Goal: Information Seeking & Learning: Compare options

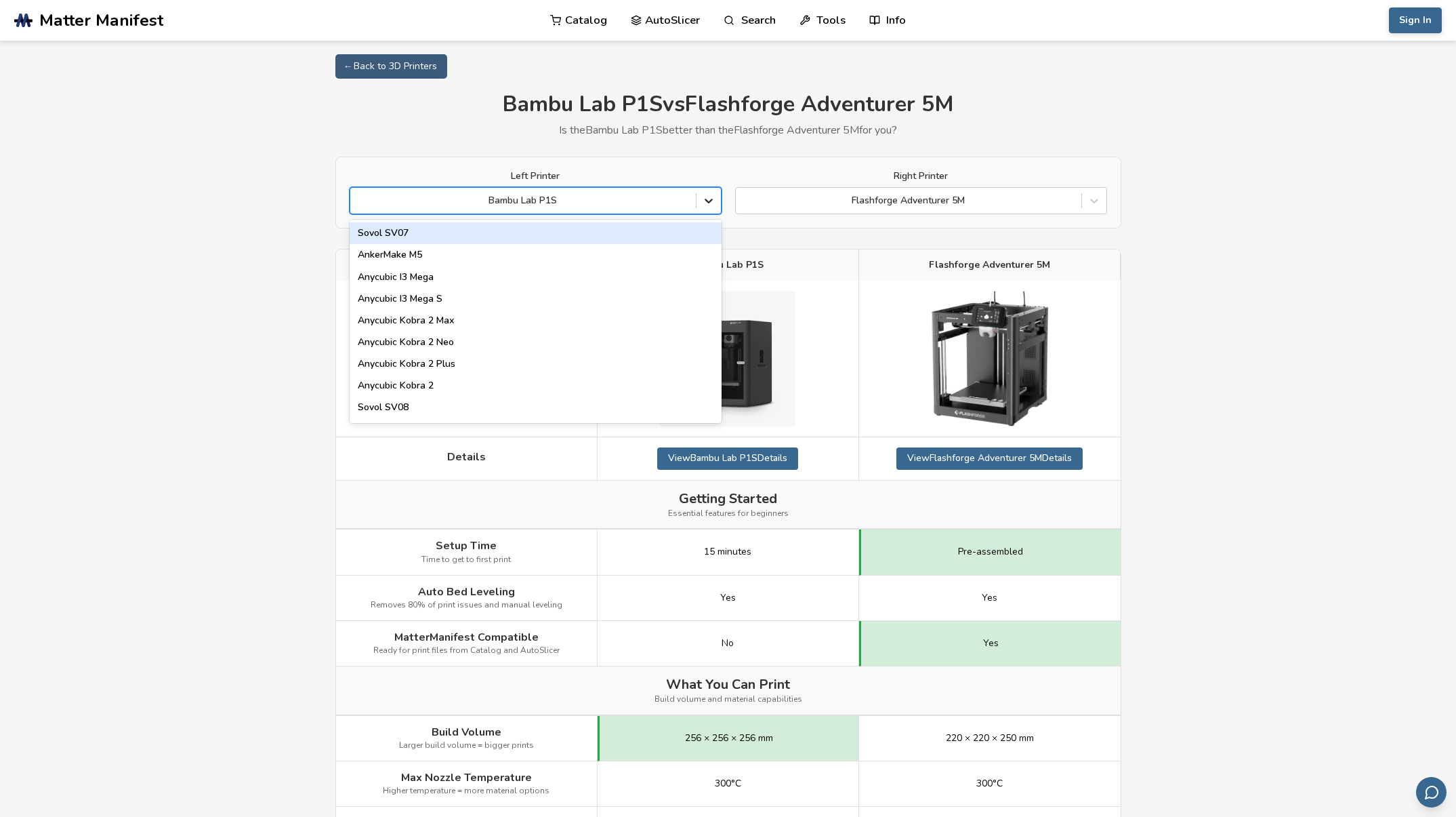
click at [710, 201] on icon at bounding box center [708, 201] width 8 height 5
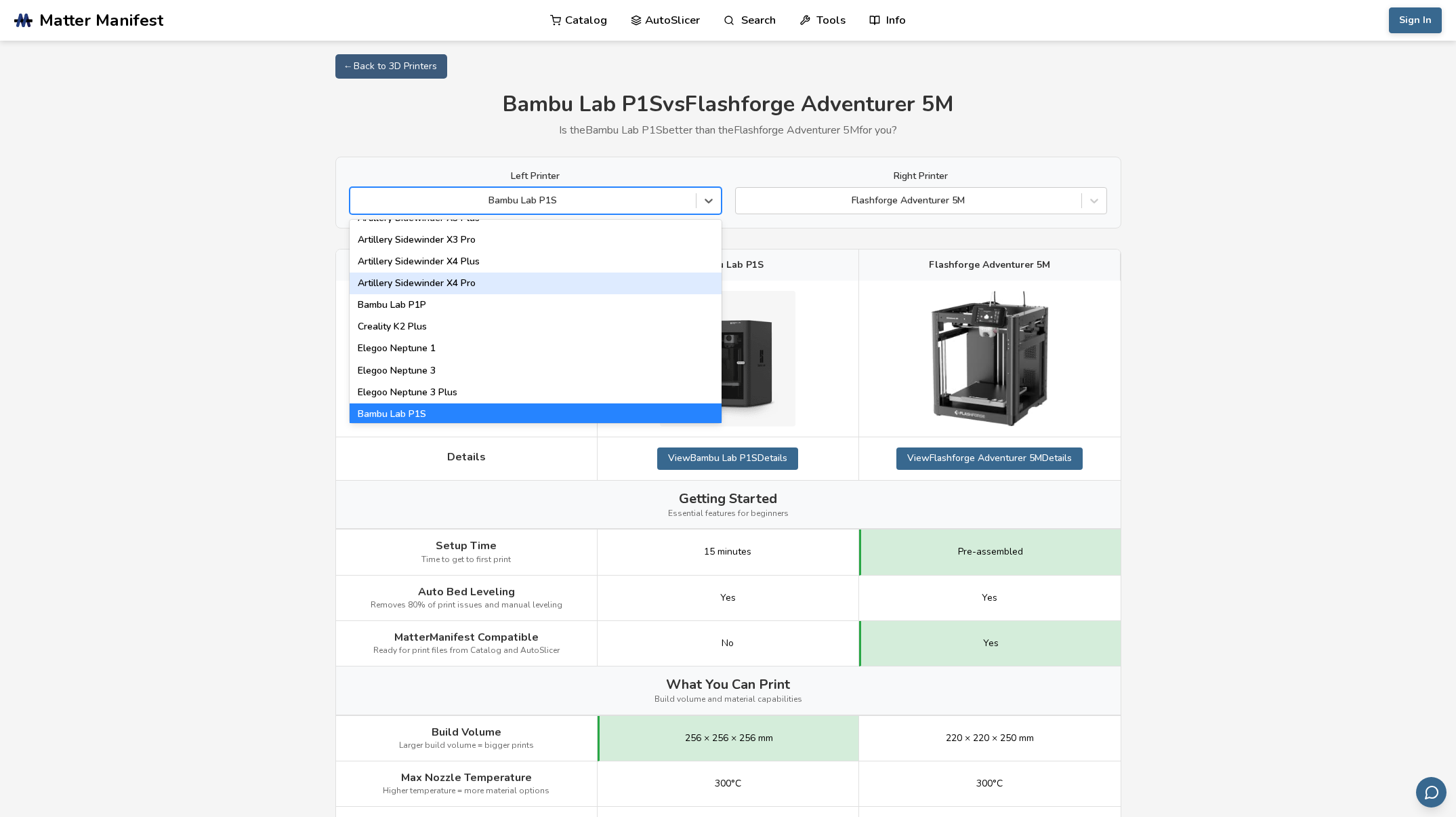
scroll to position [824, 0]
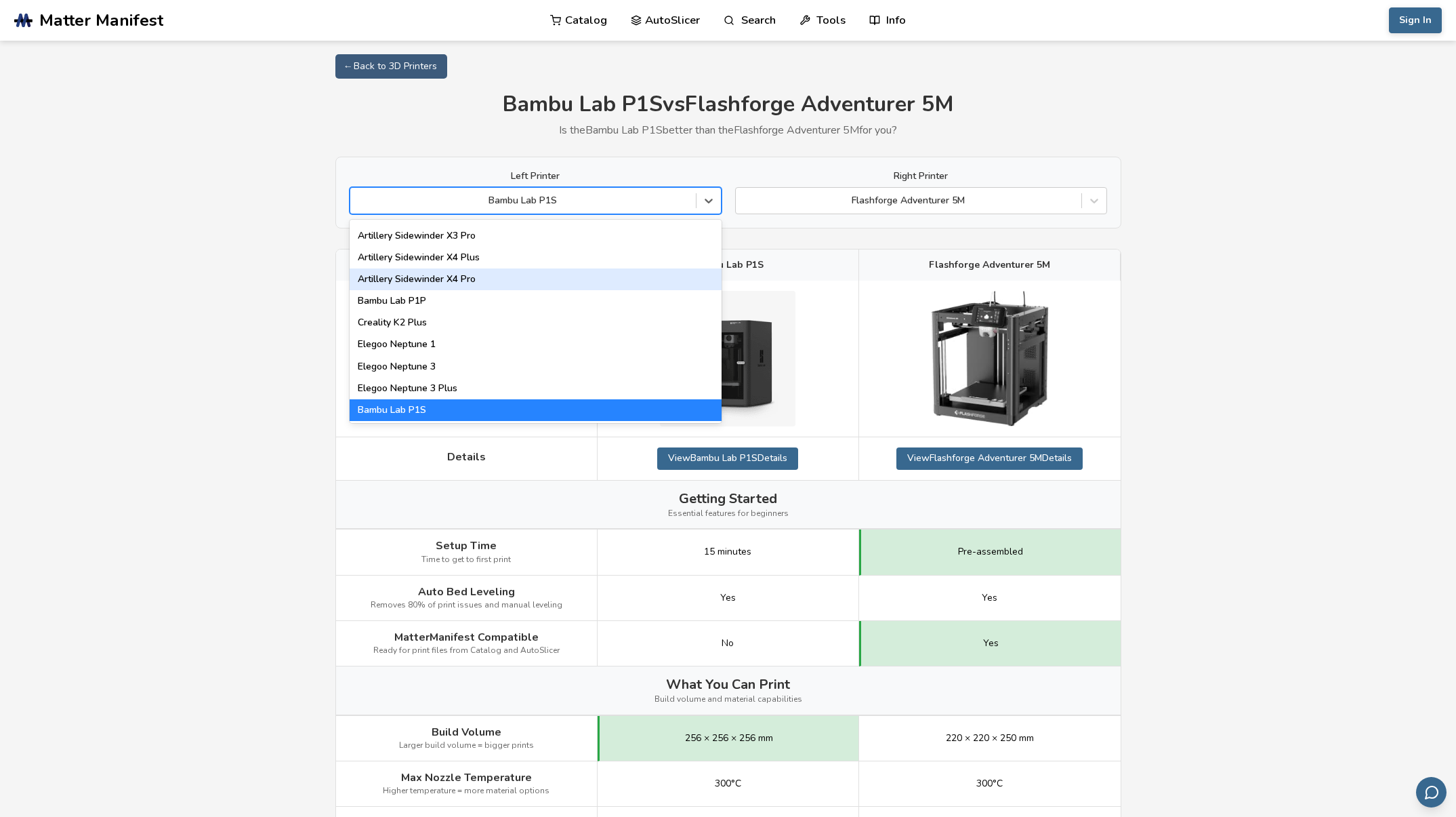
click at [517, 276] on div "Artillery Sidewinder X4 Pro" at bounding box center [535, 279] width 372 height 21
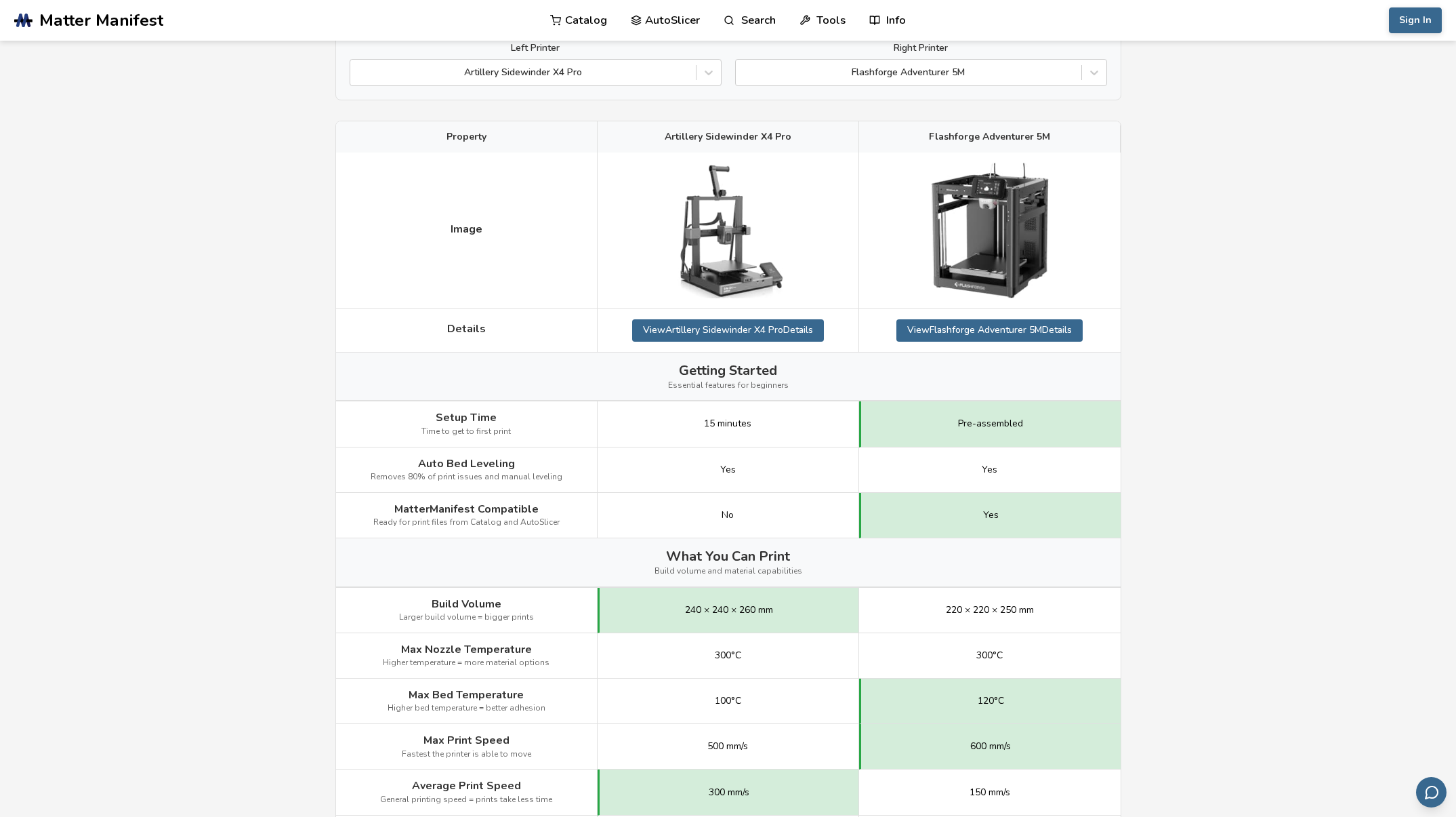
scroll to position [130, 0]
click at [736, 249] on img at bounding box center [727, 229] width 136 height 136
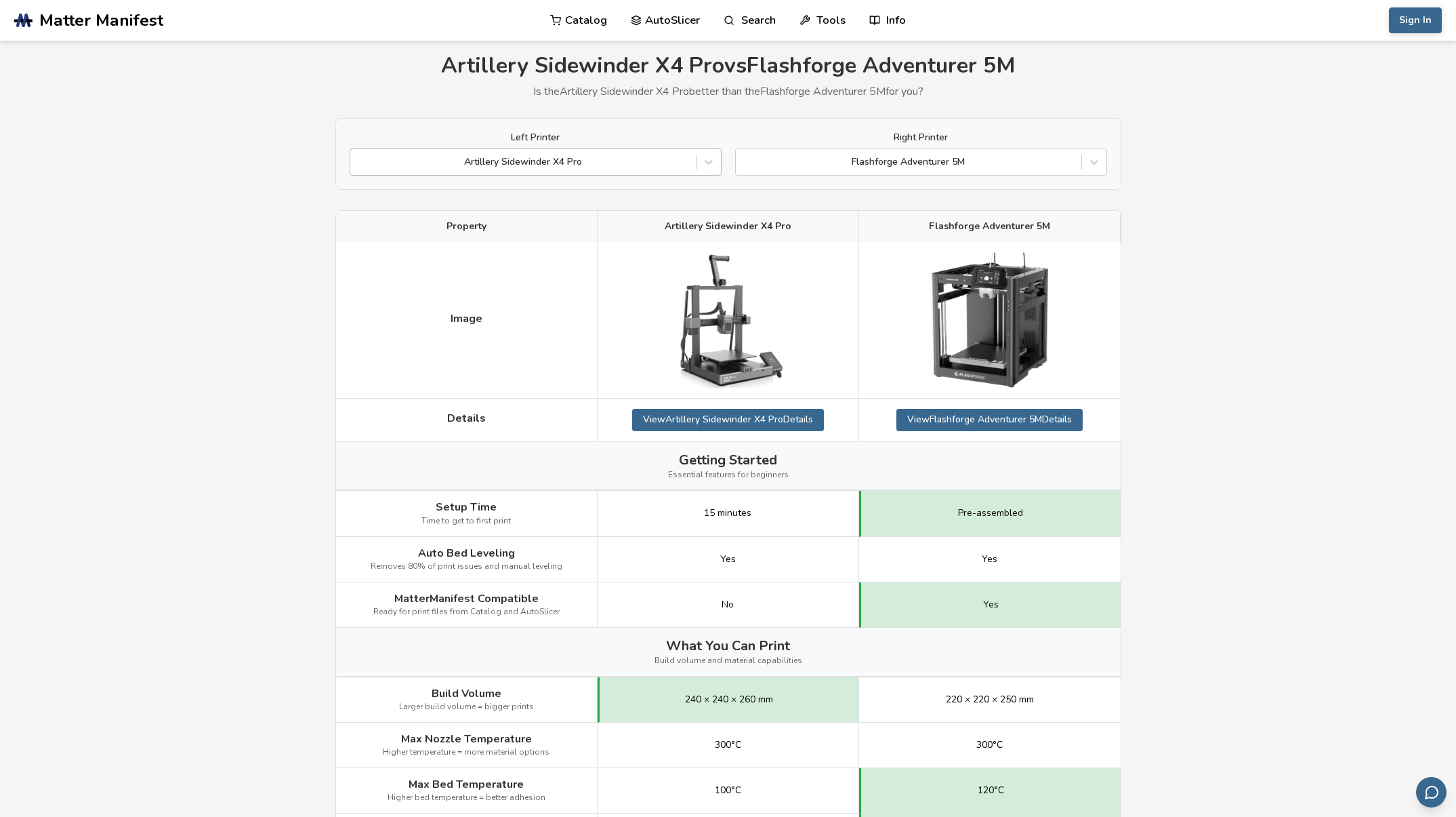
scroll to position [16, 0]
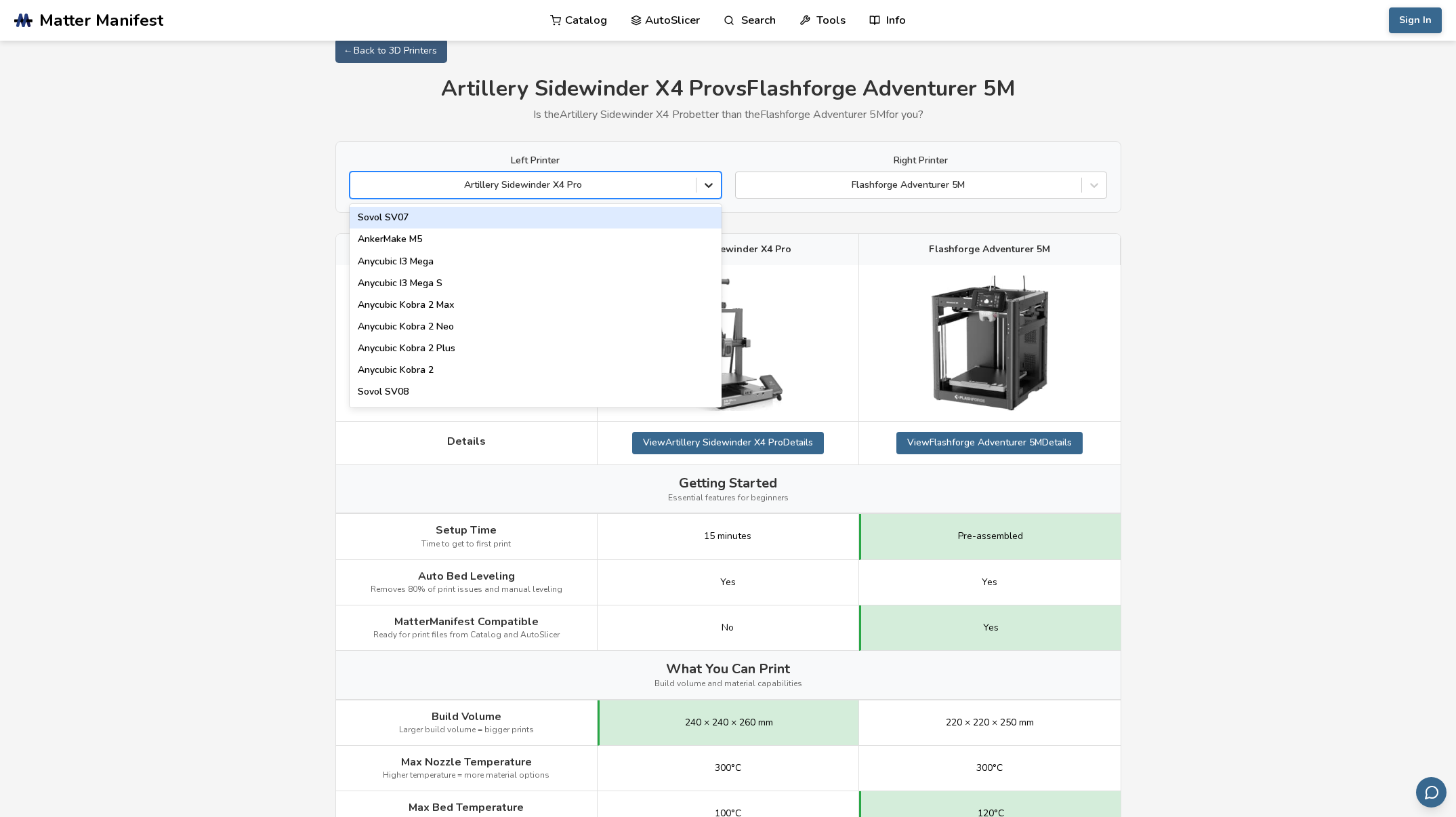
click at [706, 179] on icon at bounding box center [708, 185] width 14 height 14
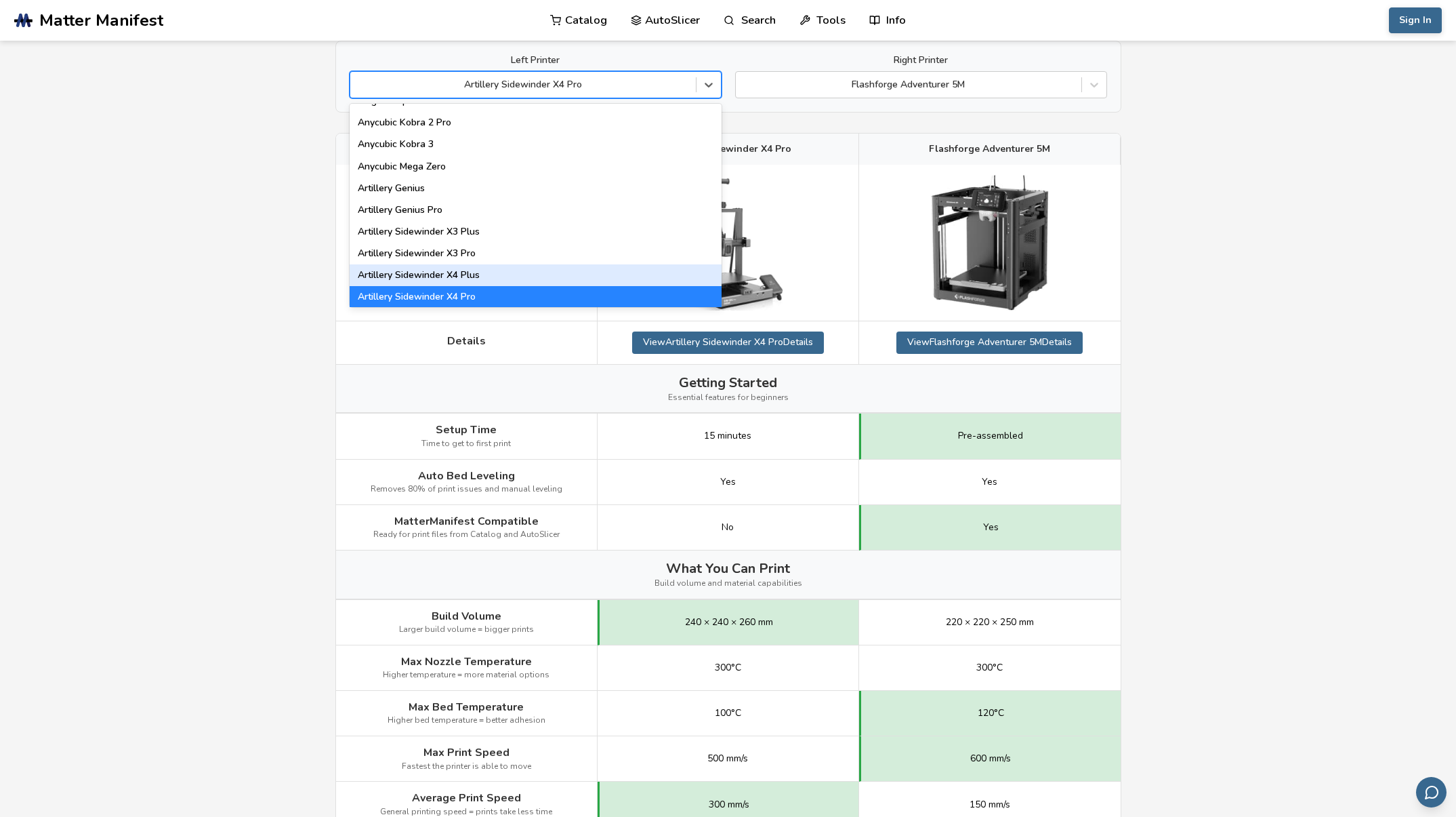
scroll to position [117, 0]
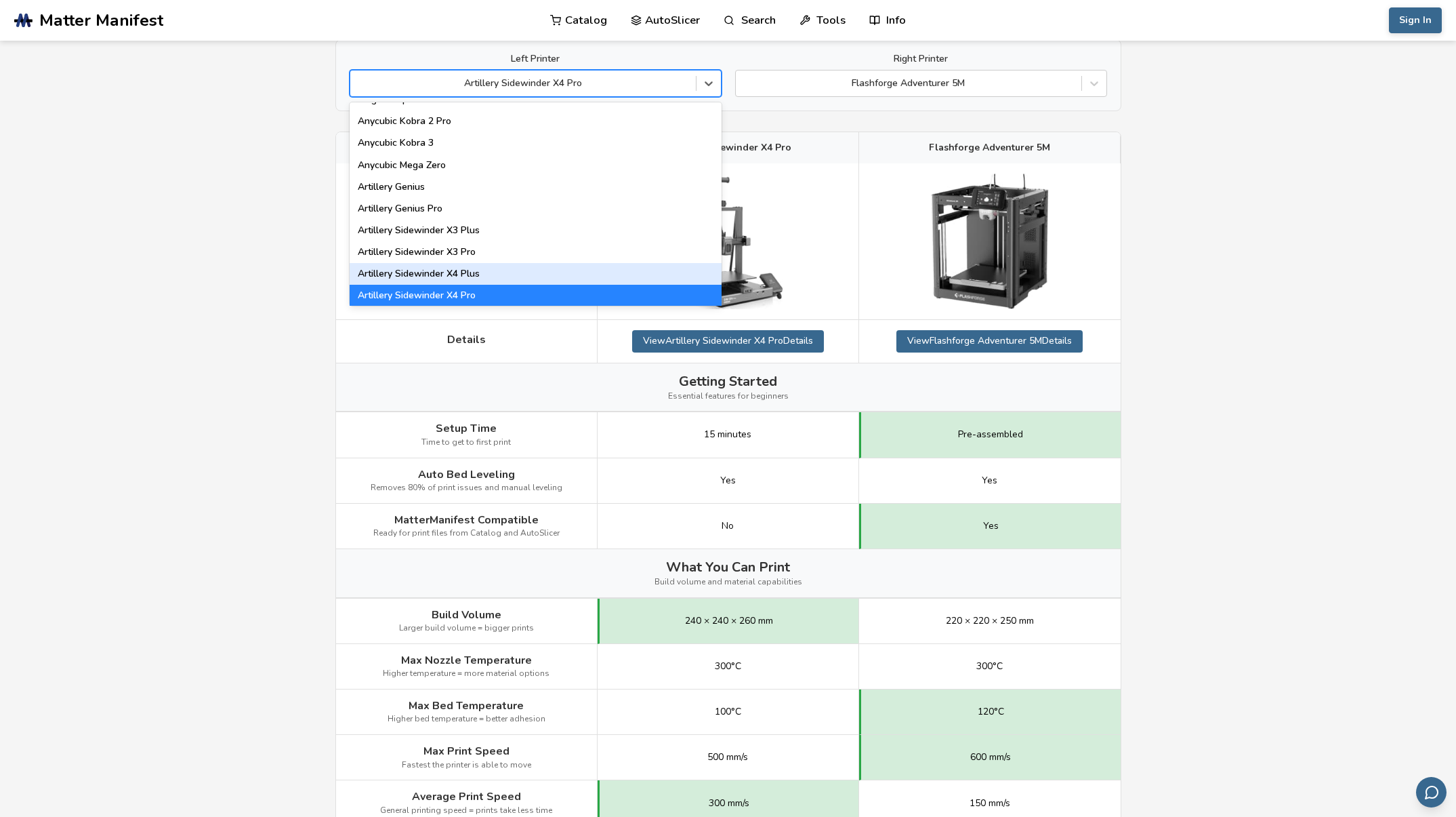
click at [537, 271] on div "Artillery Sidewinder X4 Plus" at bounding box center [535, 273] width 372 height 21
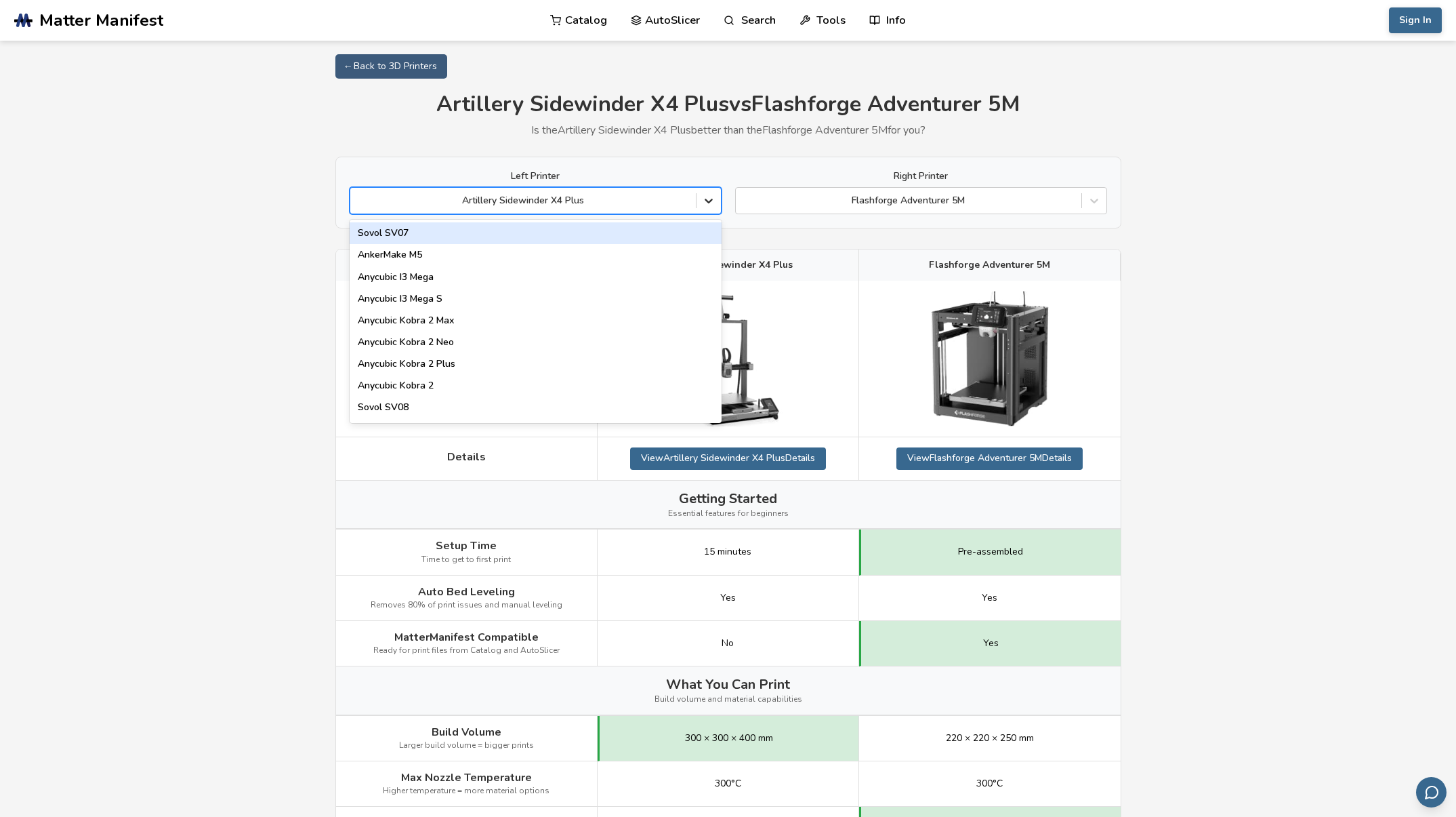
click at [700, 195] on div at bounding box center [708, 200] width 24 height 24
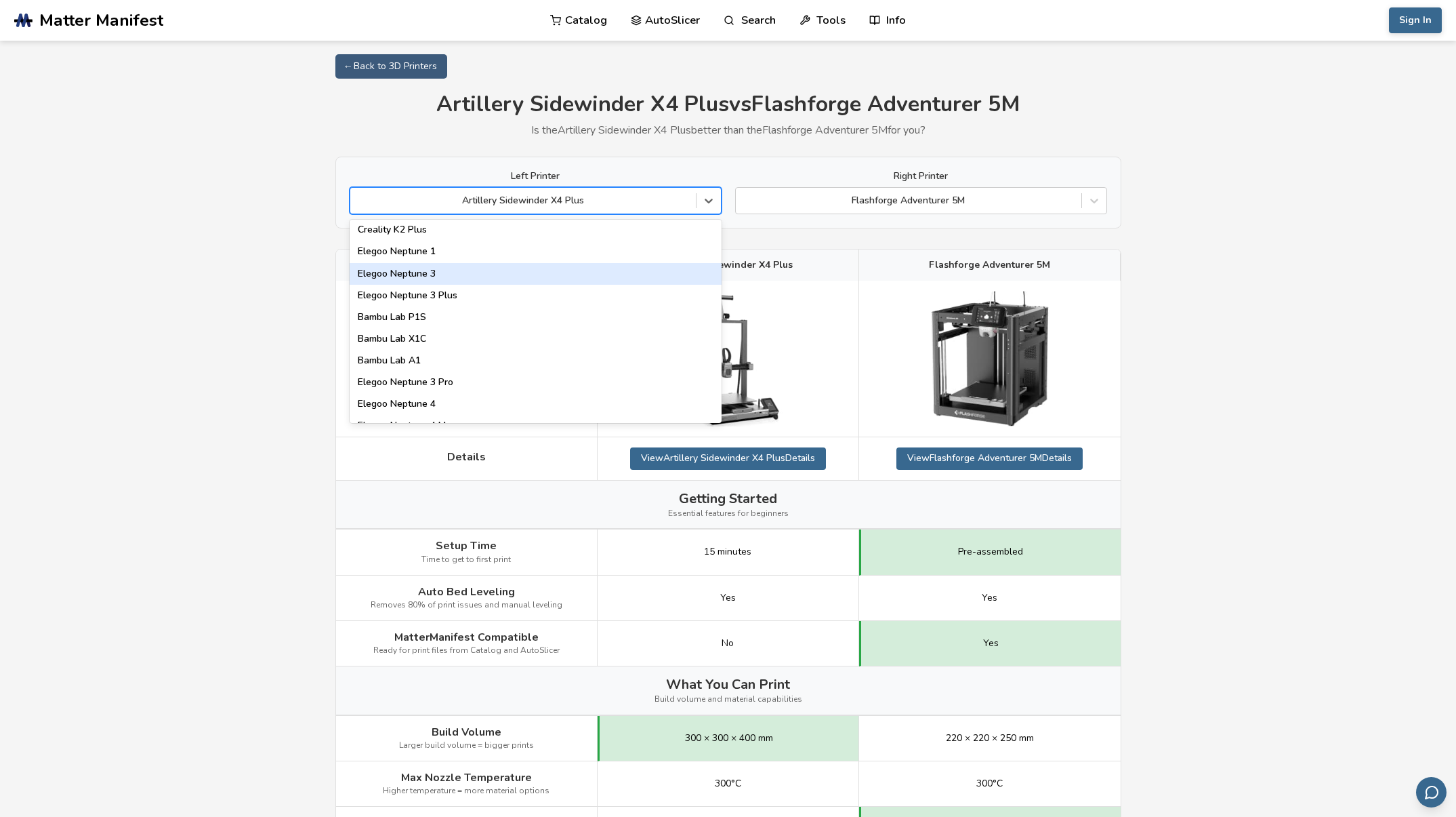
scroll to position [925, 0]
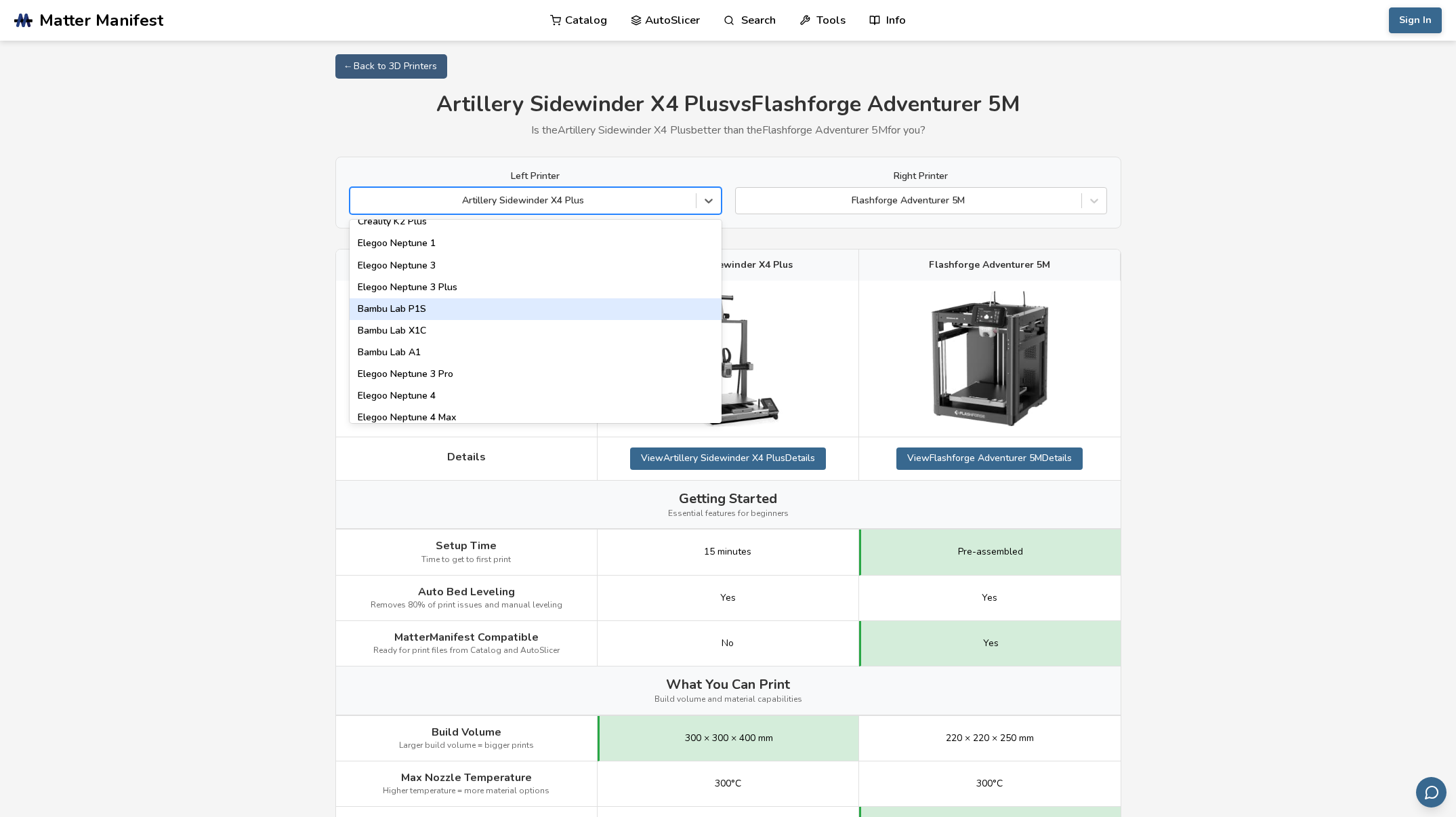
click at [522, 312] on div "Bambu Lab P1S" at bounding box center [535, 309] width 372 height 21
